Goal: Check status: Check status

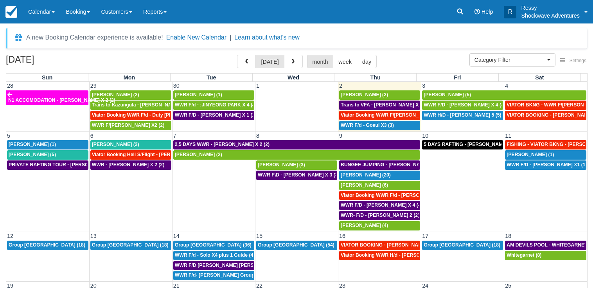
select select
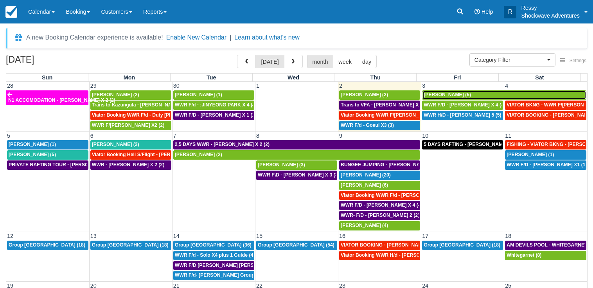
click at [465, 94] on span "Richard Kingsley-Smith (5)" at bounding box center [447, 94] width 47 height 5
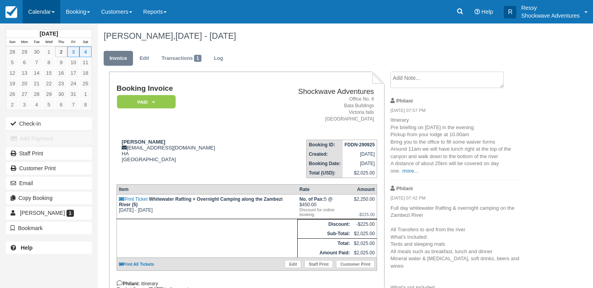
click at [34, 14] on link "Calendar" at bounding box center [42, 11] width 38 height 23
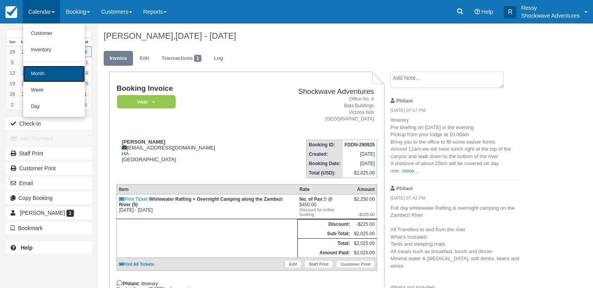
click at [69, 73] on link "Month" at bounding box center [54, 74] width 62 height 16
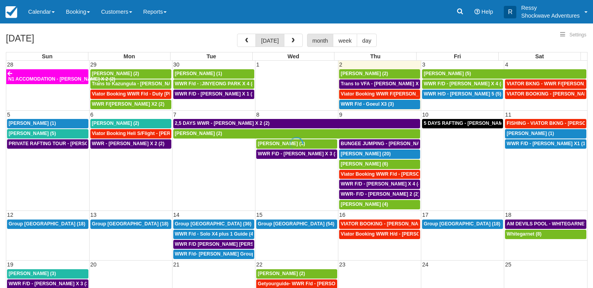
select select
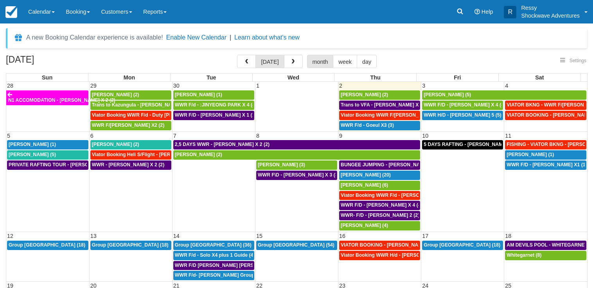
select select
click at [480, 106] on span "WWR F/D - JED MALDEN X 4 (4)" at bounding box center [465, 104] width 82 height 5
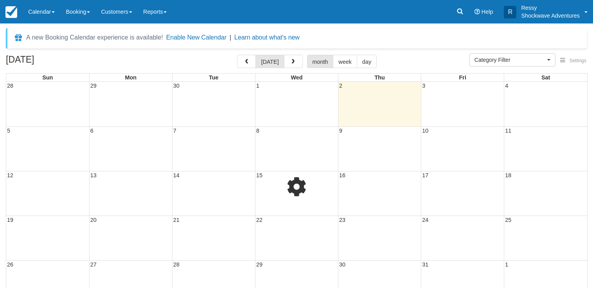
select select
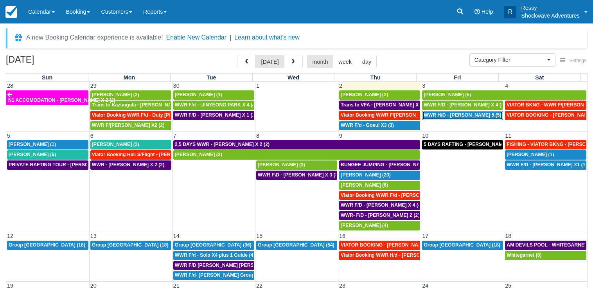
click at [467, 115] on span "WWR H/D - [PERSON_NAME] 5 (5)" at bounding box center [462, 114] width 77 height 5
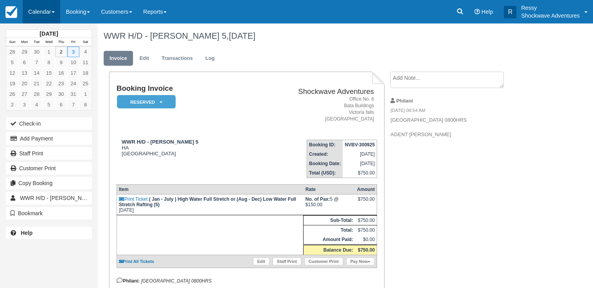
click at [43, 4] on link "Calendar" at bounding box center [42, 11] width 38 height 23
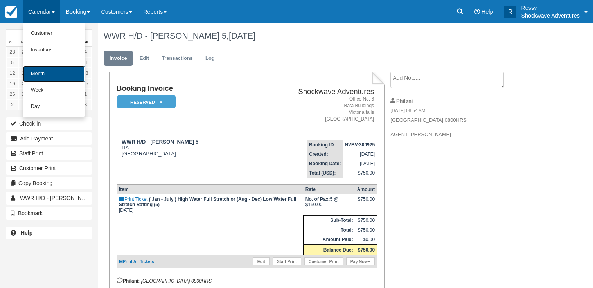
click at [57, 78] on link "Month" at bounding box center [54, 74] width 62 height 16
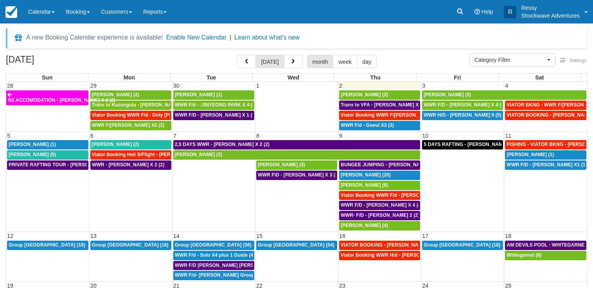
select select
